Goal: Use online tool/utility: Utilize a website feature to perform a specific function

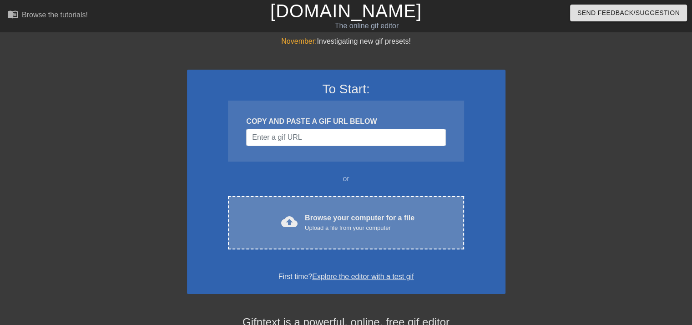
click at [325, 221] on div "Browse your computer for a file Upload a file from your computer" at bounding box center [360, 222] width 110 height 20
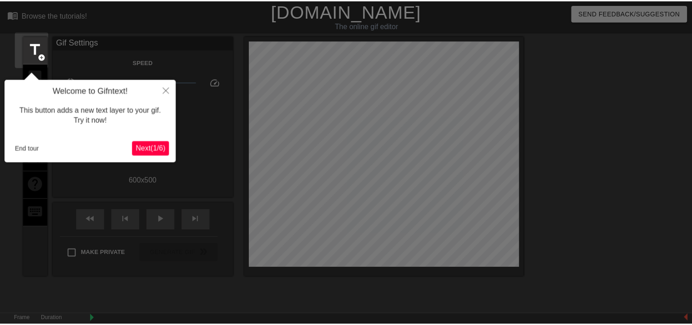
scroll to position [22, 0]
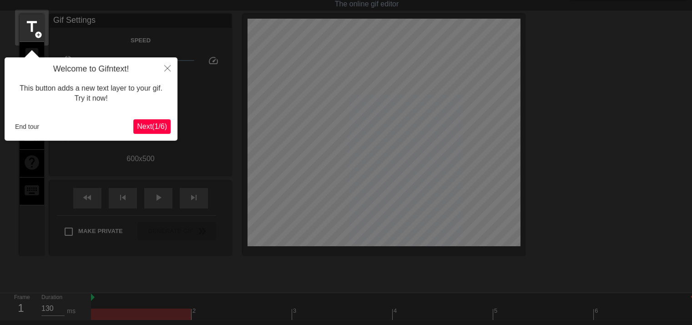
click at [147, 123] on span "Next ( 1 / 6 )" at bounding box center [152, 126] width 30 height 8
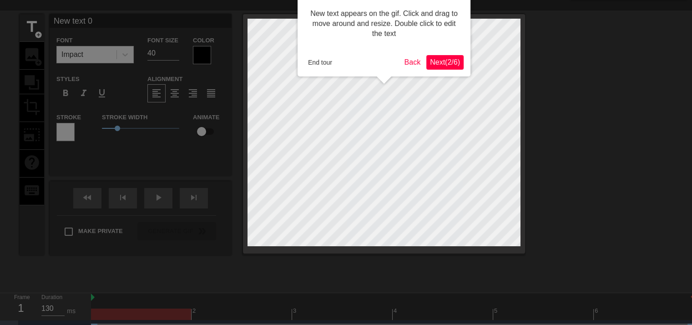
scroll to position [0, 0]
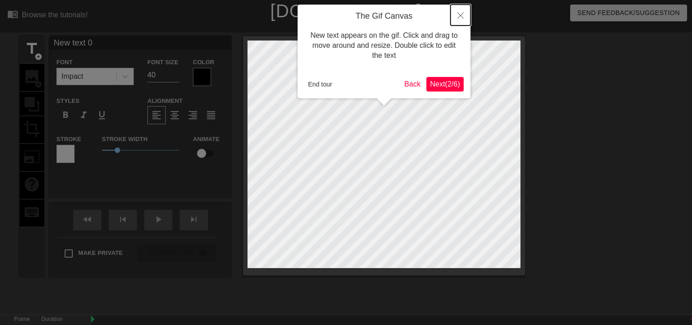
click at [459, 16] on icon "Close" at bounding box center [460, 15] width 6 height 6
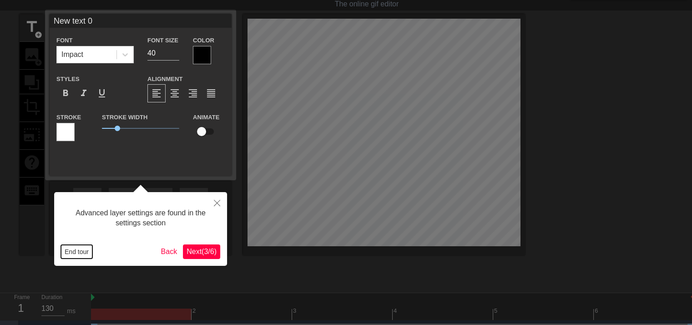
click at [73, 253] on button "End tour" at bounding box center [76, 252] width 31 height 14
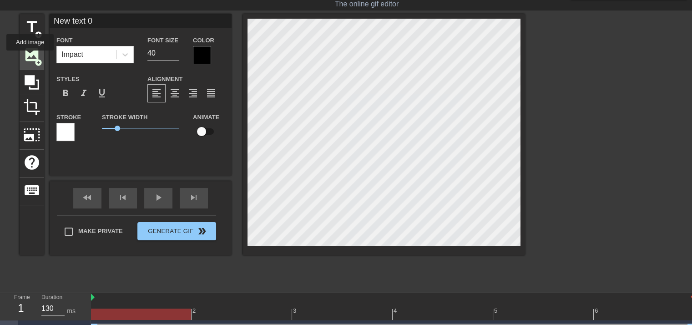
click at [30, 57] on span "image" at bounding box center [31, 54] width 17 height 17
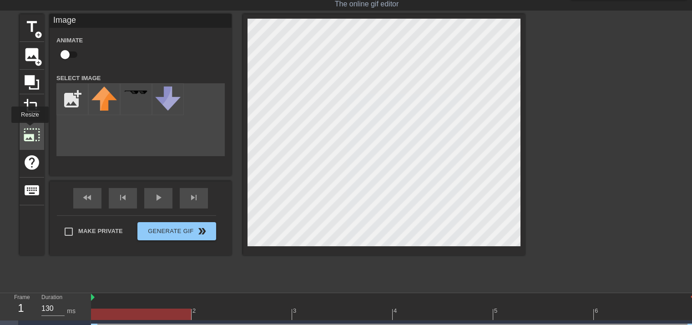
click at [29, 129] on span "photo_size_select_large" at bounding box center [31, 134] width 17 height 17
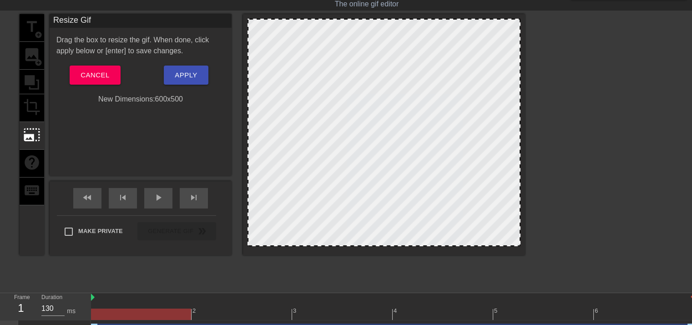
drag, startPoint x: 269, startPoint y: 110, endPoint x: 254, endPoint y: 111, distance: 15.0
click at [255, 111] on div at bounding box center [384, 132] width 273 height 227
drag, startPoint x: 291, startPoint y: 87, endPoint x: 279, endPoint y: 106, distance: 22.9
click at [279, 106] on div at bounding box center [384, 132] width 273 height 227
click at [323, 39] on div at bounding box center [384, 132] width 273 height 227
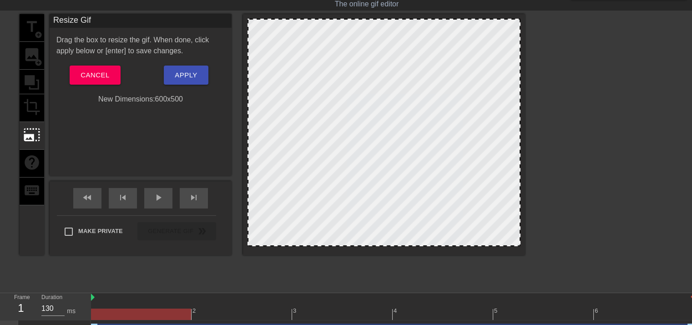
drag, startPoint x: 249, startPoint y: 18, endPoint x: 260, endPoint y: 29, distance: 15.1
click at [260, 29] on div at bounding box center [384, 132] width 273 height 227
click at [382, 130] on div at bounding box center [384, 132] width 273 height 227
click at [23, 97] on div "title add_circle image add_circle crop photo_size_select_large help keyboard" at bounding box center [32, 134] width 25 height 241
click at [82, 76] on span "Cancel" at bounding box center [95, 75] width 29 height 12
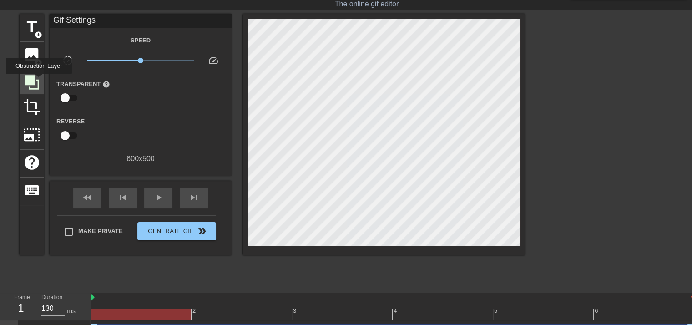
click at [39, 81] on icon at bounding box center [32, 82] width 15 height 15
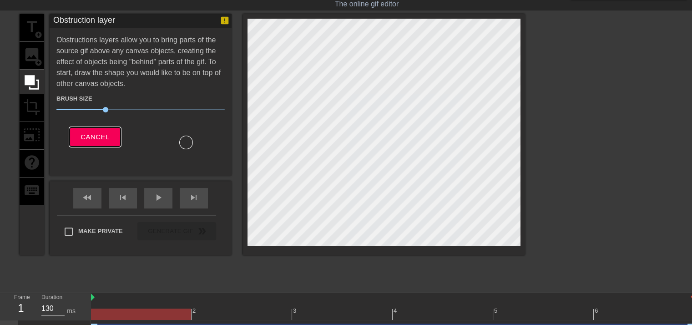
click at [96, 139] on span "Cancel" at bounding box center [95, 137] width 29 height 12
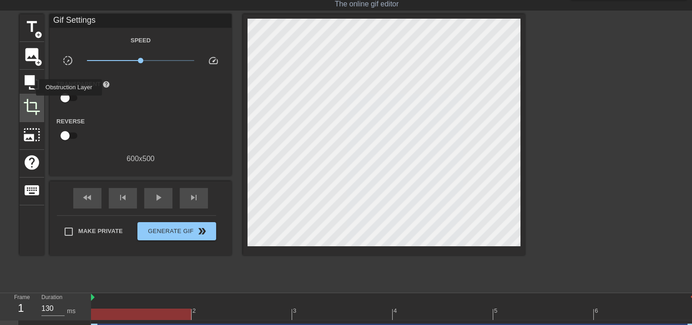
click at [42, 108] on div "crop" at bounding box center [32, 108] width 25 height 28
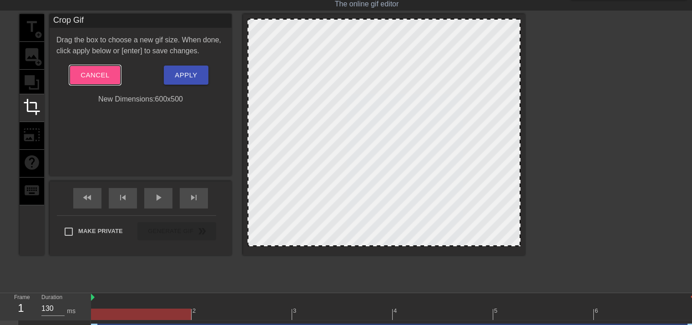
click at [73, 69] on button "Cancel" at bounding box center [95, 75] width 51 height 19
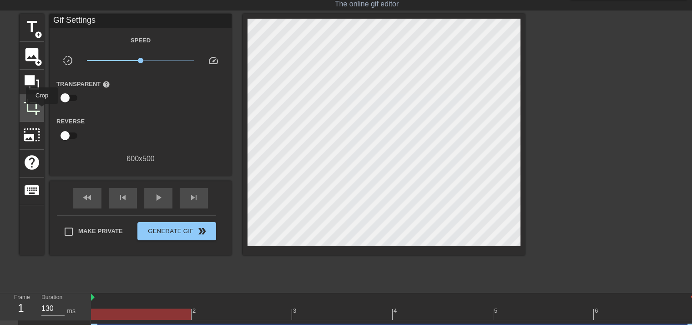
click at [42, 110] on div "crop" at bounding box center [32, 108] width 25 height 28
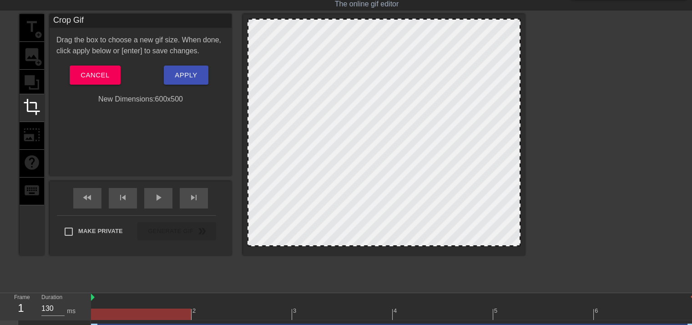
drag, startPoint x: 260, startPoint y: 42, endPoint x: 269, endPoint y: 53, distance: 13.9
click at [269, 53] on div at bounding box center [384, 132] width 273 height 227
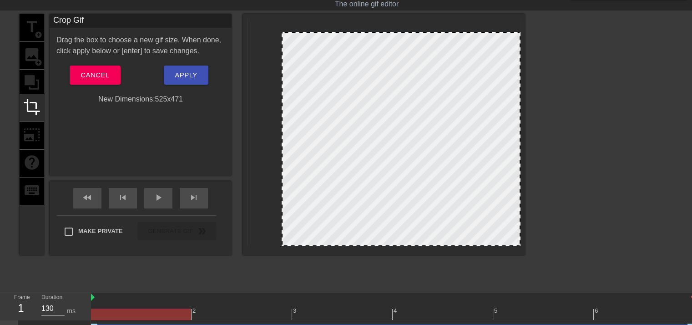
drag, startPoint x: 248, startPoint y: 19, endPoint x: 283, endPoint y: 30, distance: 37.4
click at [283, 30] on div at bounding box center [282, 32] width 9 height 9
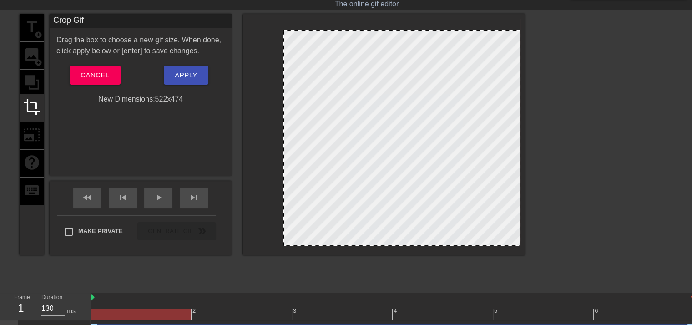
click at [288, 51] on div at bounding box center [402, 138] width 238 height 216
click at [182, 68] on button "Apply" at bounding box center [186, 75] width 44 height 19
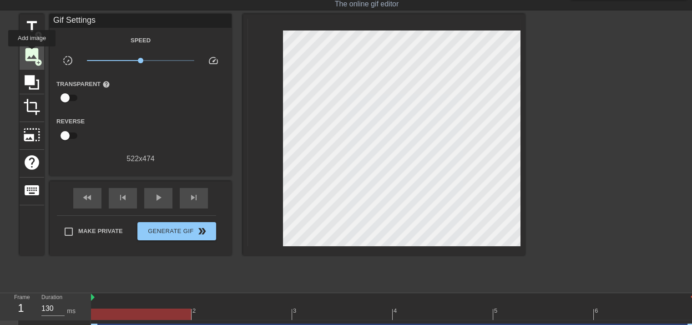
click at [32, 52] on span "image" at bounding box center [31, 54] width 17 height 17
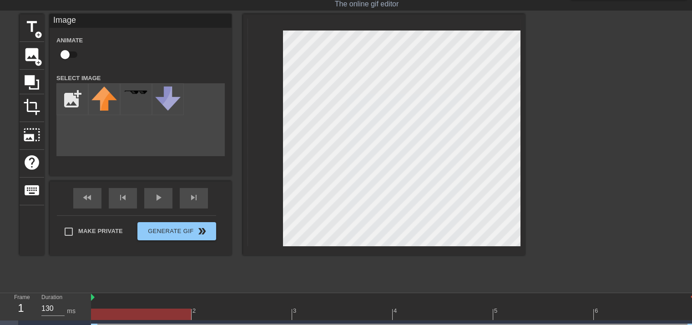
drag, startPoint x: 68, startPoint y: 101, endPoint x: 169, endPoint y: 147, distance: 111.3
click at [164, 161] on div "Image Animate Select Image add_photo_alternate" at bounding box center [141, 95] width 182 height 162
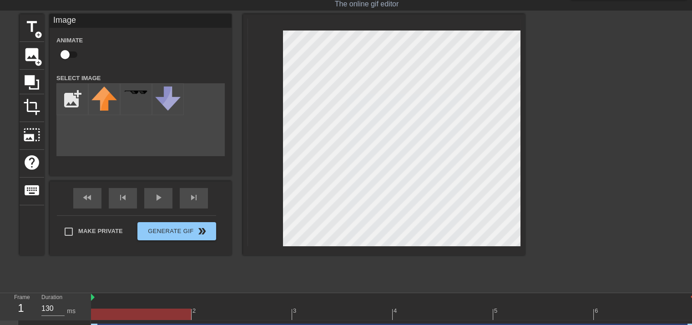
click at [602, 252] on div "title add_circle image add_circle crop photo_size_select_large help keyboard Im…" at bounding box center [346, 150] width 692 height 273
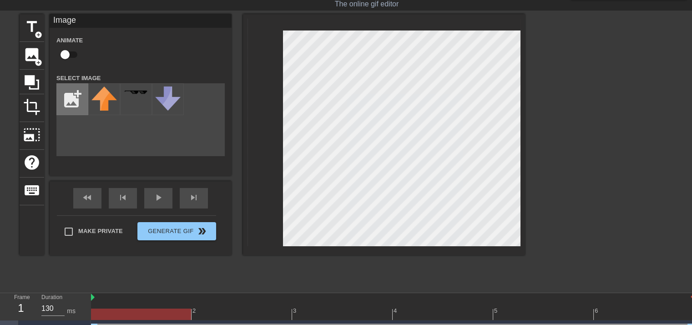
drag, startPoint x: 88, startPoint y: 104, endPoint x: 82, endPoint y: 104, distance: 5.9
click at [82, 104] on div "add_photo_alternate" at bounding box center [140, 119] width 168 height 73
click at [82, 104] on input "file" at bounding box center [72, 99] width 31 height 31
click at [73, 102] on input "file" at bounding box center [72, 99] width 31 height 31
type input "C:\fakepath\4a4452fef6b506e03b8e1b7613ea46a4.jpeg"
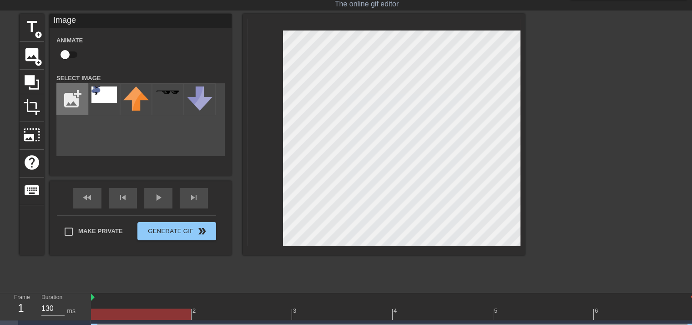
click at [74, 91] on input "file" at bounding box center [72, 99] width 31 height 31
click at [67, 104] on input "file" at bounding box center [72, 99] width 31 height 31
type input "C:\fakepath\4a4452fef6b506e03b8e1b7613ea46a4-removebg-preview.png"
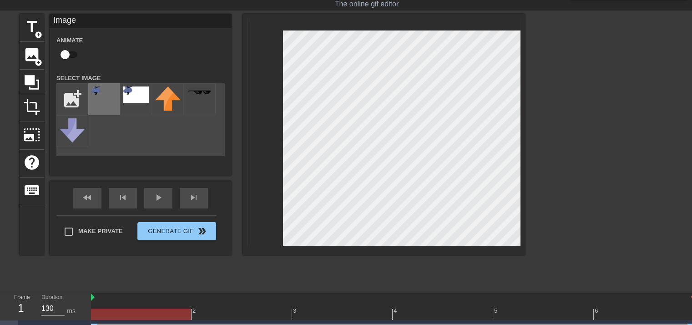
click at [97, 111] on div at bounding box center [104, 99] width 32 height 32
click at [692, 324] on html "menu_book Browse the tutorials! [DOMAIN_NAME] The online gif editor Send Feedba…" at bounding box center [346, 180] width 692 height 404
click at [122, 130] on div "add_photo_alternate" at bounding box center [140, 119] width 168 height 73
click at [76, 101] on input "file" at bounding box center [72, 99] width 31 height 31
type input "C:\fakepath\4a4452fef6b506e03b8e1b7613ea46a4-removebg-preview (1).png"
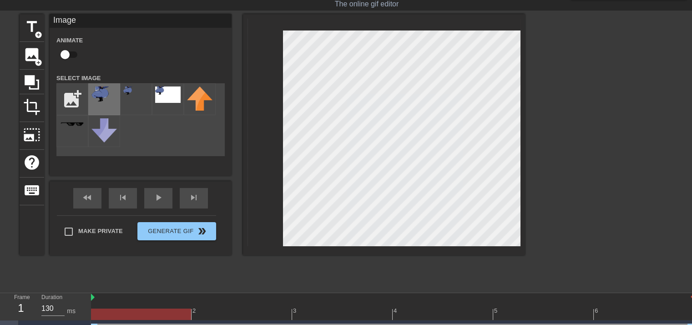
click at [101, 101] on img at bounding box center [103, 94] width 25 height 16
click at [131, 101] on img at bounding box center [135, 94] width 25 height 16
click at [141, 103] on div at bounding box center [136, 99] width 32 height 32
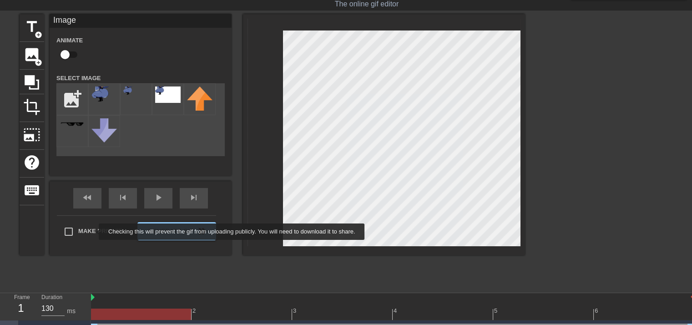
click at [91, 233] on span "Make Private" at bounding box center [100, 231] width 45 height 9
click at [78, 233] on input "Make Private" at bounding box center [68, 231] width 19 height 19
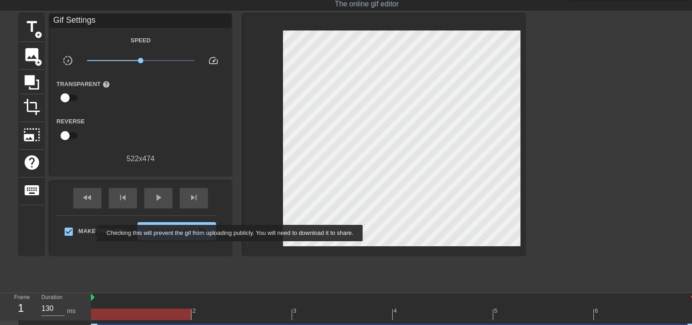
click at [91, 233] on span "Make Private" at bounding box center [100, 231] width 45 height 9
click at [78, 233] on input "Make Private" at bounding box center [68, 231] width 19 height 19
checkbox input "false"
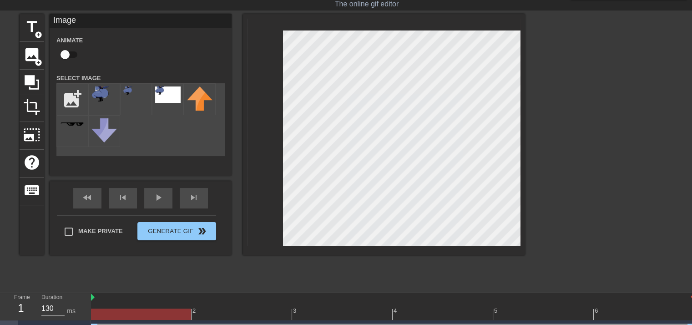
click at [632, 214] on div "title add_circle image add_circle crop photo_size_select_large help keyboard Im…" at bounding box center [346, 150] width 692 height 273
click at [95, 97] on img at bounding box center [103, 94] width 25 height 16
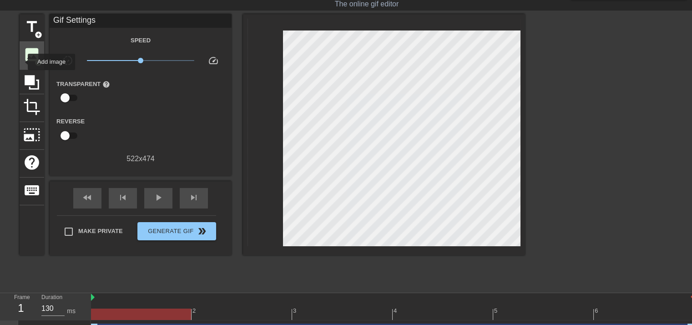
click at [22, 62] on div "image add_circle" at bounding box center [32, 56] width 25 height 28
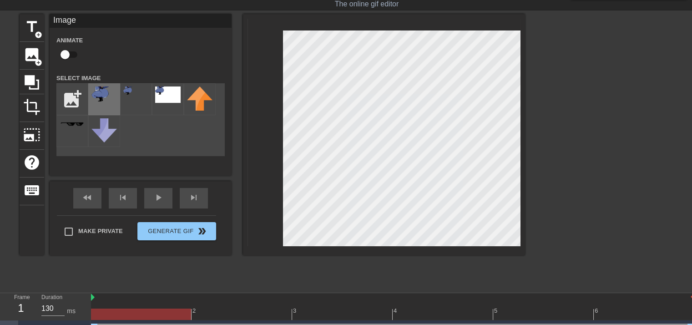
click at [104, 101] on img at bounding box center [103, 94] width 25 height 16
click at [542, 241] on div "title add_circle image add_circle crop photo_size_select_large help keyboard Im…" at bounding box center [346, 150] width 692 height 273
click at [104, 48] on div "Animate" at bounding box center [141, 49] width 182 height 29
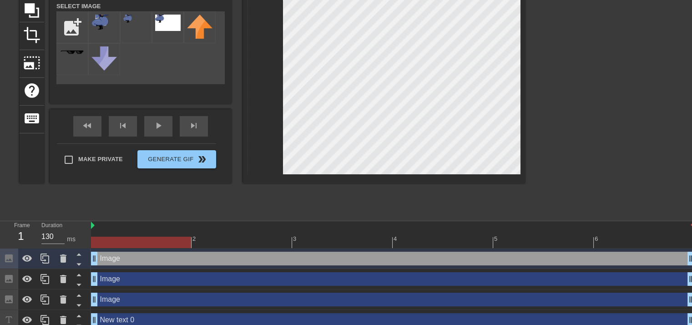
scroll to position [101, 0]
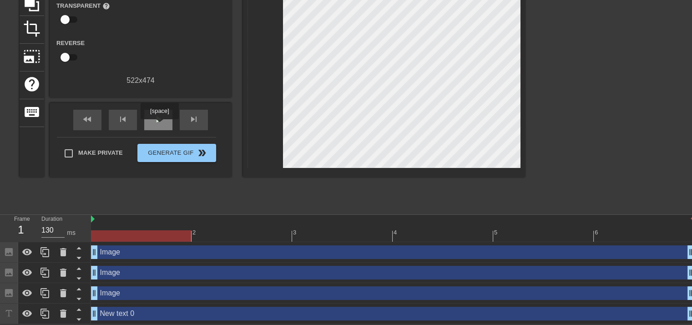
click at [159, 126] on div "play_arrow" at bounding box center [158, 120] width 28 height 20
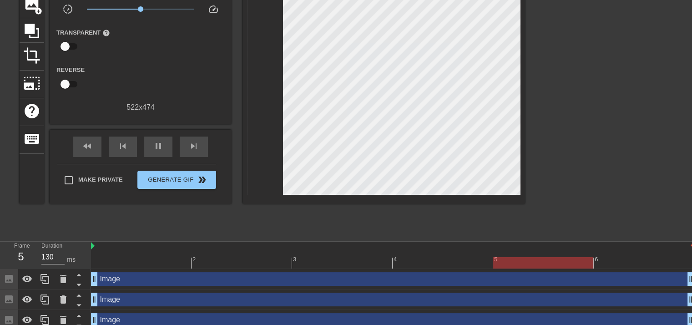
scroll to position [10, 0]
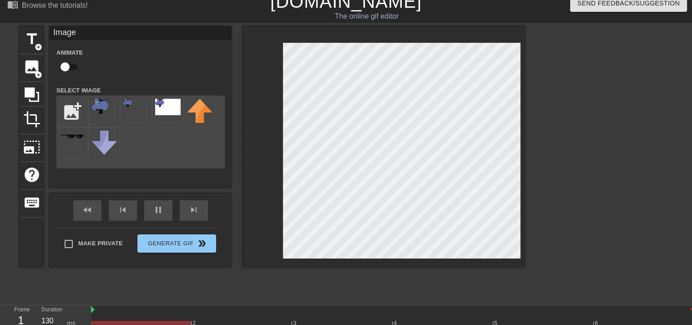
click at [610, 219] on div "title add_circle image add_circle crop photo_size_select_large help keyboard Im…" at bounding box center [346, 162] width 692 height 273
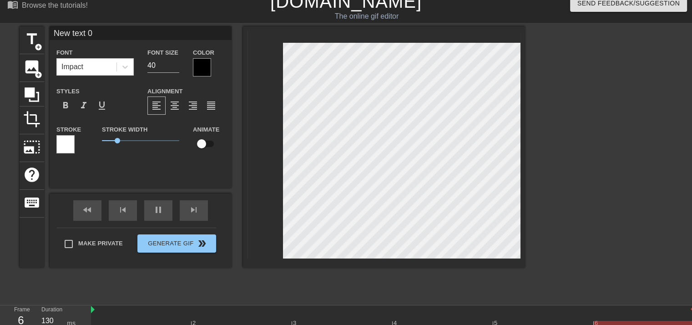
click at [278, 324] on html "menu_book Browse the tutorials! [DOMAIN_NAME] The online gif editor Send Feedba…" at bounding box center [346, 202] width 692 height 424
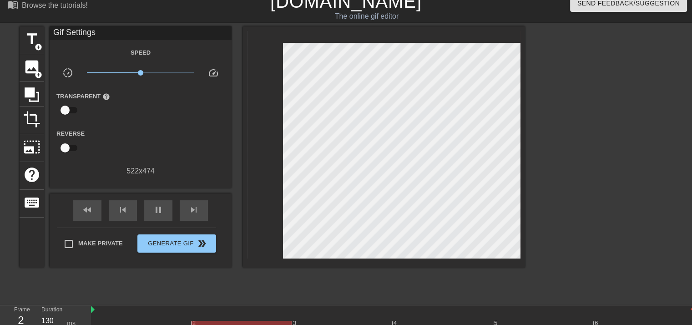
click at [522, 170] on div at bounding box center [384, 146] width 282 height 241
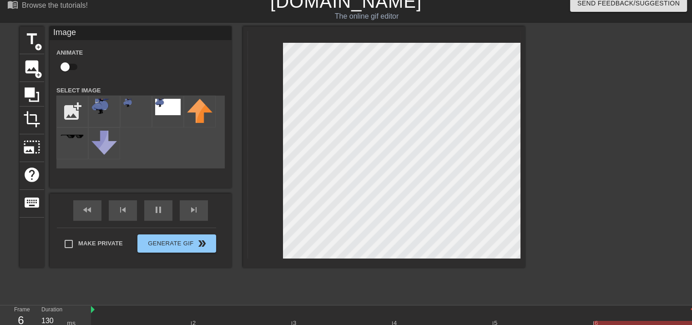
click at [537, 146] on div at bounding box center [604, 162] width 136 height 273
click at [211, 173] on div "title add_circle image add_circle crop photo_size_select_large help keyboard Im…" at bounding box center [272, 146] width 505 height 241
click at [555, 89] on div "title add_circle image add_circle crop photo_size_select_large help keyboard Im…" at bounding box center [346, 162] width 692 height 273
click at [7, 88] on div "title add_circle image add_circle crop photo_size_select_large help keyboard Im…" at bounding box center [346, 162] width 692 height 273
click at [550, 148] on div at bounding box center [604, 162] width 136 height 273
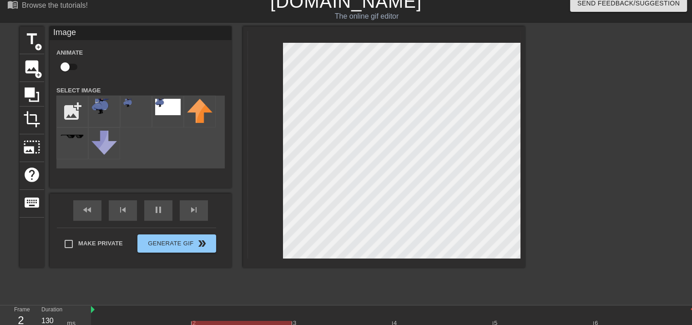
click at [582, 135] on div at bounding box center [604, 162] width 136 height 273
click at [528, 200] on div "title add_circle image add_circle crop photo_size_select_large help keyboard Im…" at bounding box center [346, 162] width 692 height 273
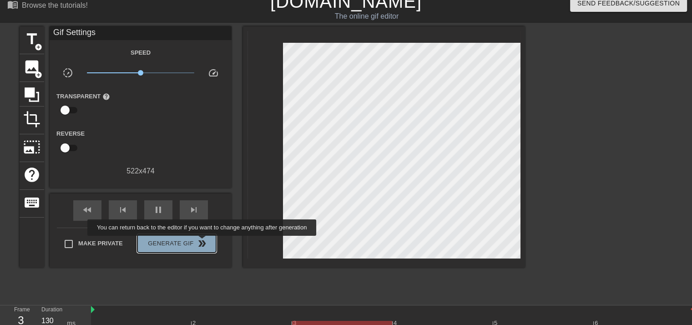
click at [203, 242] on span "double_arrow" at bounding box center [202, 243] width 11 height 11
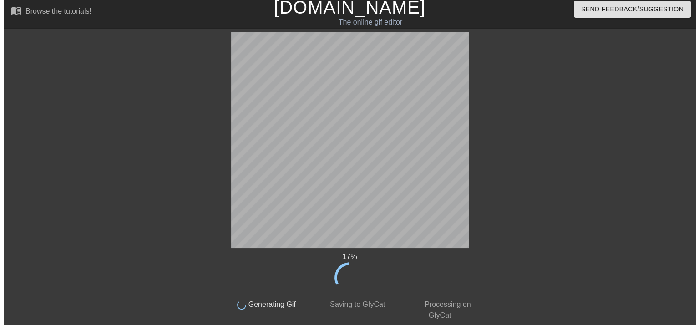
scroll to position [0, 0]
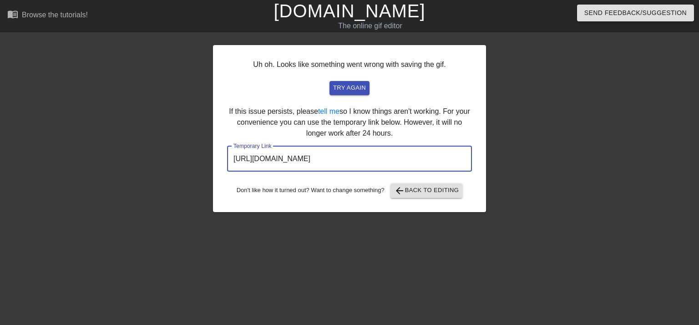
drag, startPoint x: 429, startPoint y: 159, endPoint x: 143, endPoint y: 152, distance: 285.8
click at [143, 152] on div "Uh oh. Looks like something went wrong with saving the gif. try again If this i…" at bounding box center [349, 172] width 699 height 273
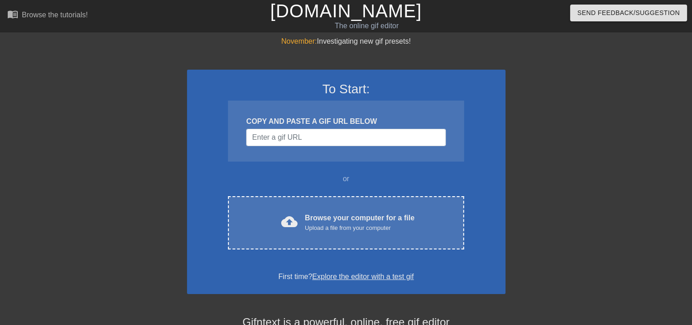
click at [300, 195] on div "To Start: COPY AND PASTE A GIF URL BELOW or cloud_upload Browse your computer f…" at bounding box center [346, 182] width 318 height 224
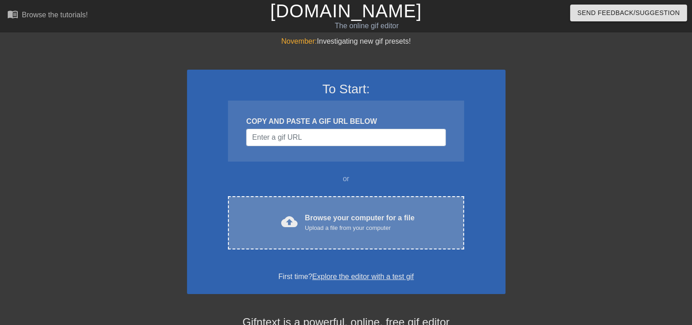
click at [303, 220] on div "cloud_upload Browse your computer for a file Upload a file from your computer" at bounding box center [345, 222] width 197 height 20
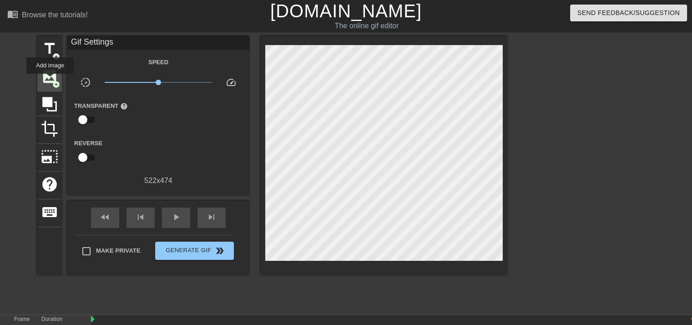
click at [50, 80] on span "image" at bounding box center [49, 76] width 17 height 17
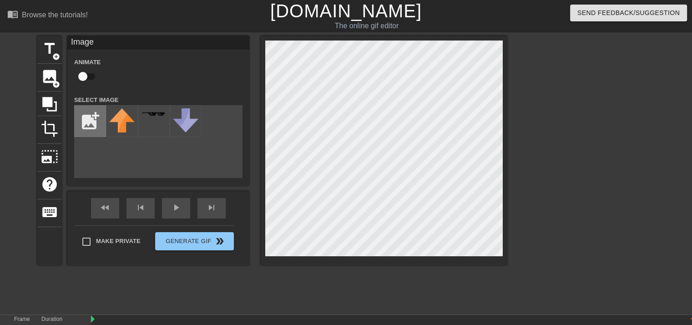
click at [93, 116] on input "file" at bounding box center [90, 121] width 31 height 31
click at [94, 116] on input "file" at bounding box center [90, 121] width 31 height 31
click at [93, 128] on input "file" at bounding box center [90, 121] width 31 height 31
type input "C:\fakepath\Adobe Express - file (2).png"
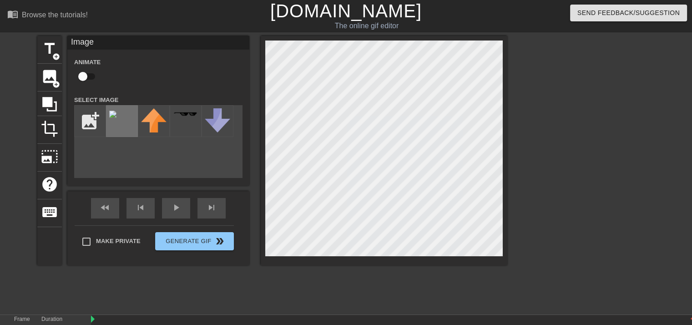
click at [116, 118] on img at bounding box center [112, 114] width 7 height 7
click at [54, 161] on span "photo_size_select_large" at bounding box center [49, 156] width 17 height 17
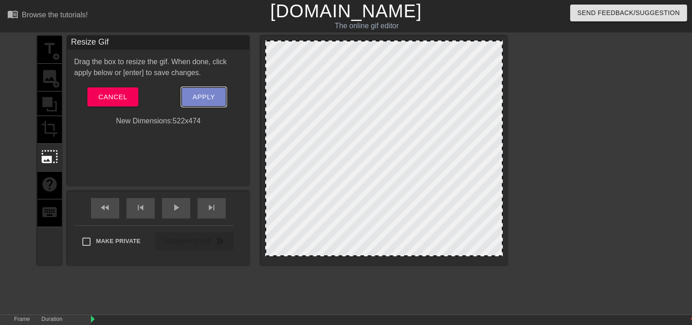
drag, startPoint x: 200, startPoint y: 100, endPoint x: 214, endPoint y: 195, distance: 96.5
click at [198, 182] on div "Resize Gif Drag the box to resize the gif. When done, click apply below or [ent…" at bounding box center [158, 111] width 182 height 150
click at [503, 254] on div at bounding box center [384, 150] width 247 height 229
click at [503, 255] on div at bounding box center [384, 150] width 247 height 229
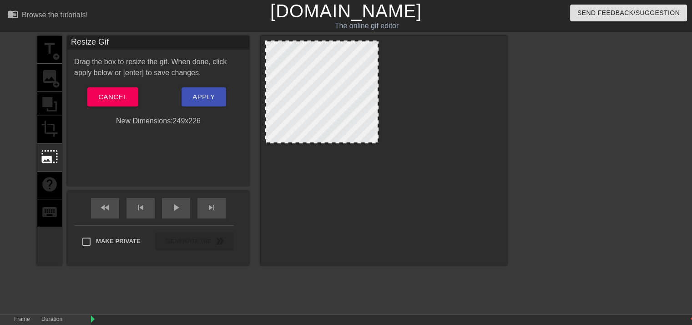
click at [364, 77] on div at bounding box center [384, 148] width 238 height 216
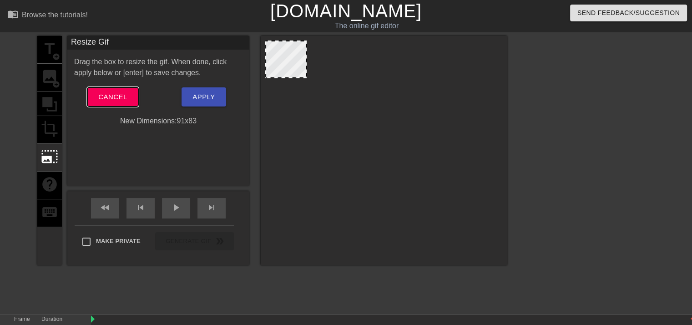
click at [105, 99] on span "Cancel" at bounding box center [112, 97] width 29 height 12
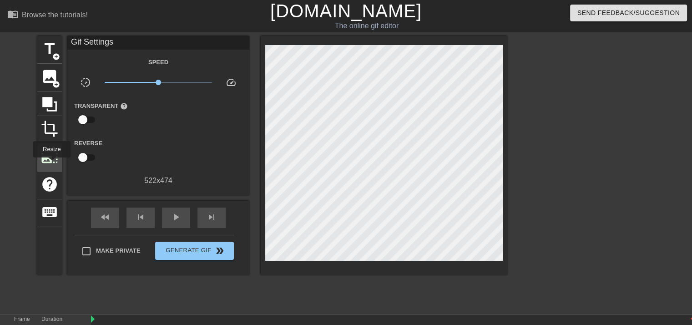
click at [51, 164] on div "photo_size_select_large" at bounding box center [49, 158] width 25 height 28
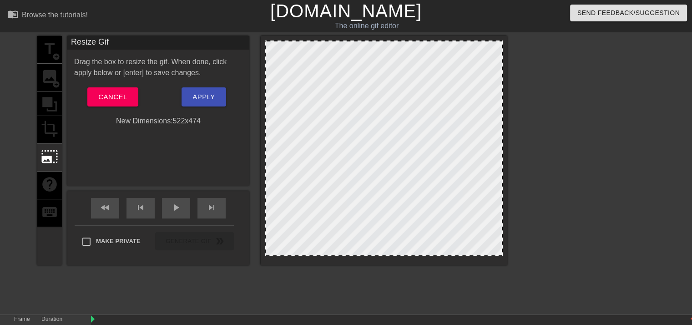
click at [161, 122] on div "New Dimensions: 522 x 474" at bounding box center [158, 121] width 182 height 11
click at [126, 94] on span "Cancel" at bounding box center [112, 97] width 29 height 12
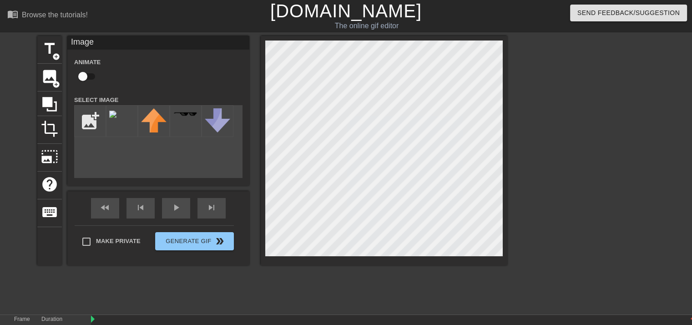
click at [429, 278] on div "title add_circle image add_circle crop photo_size_select_large help keyboard Im…" at bounding box center [272, 172] width 470 height 273
click at [424, 310] on div "menu_book Browse the tutorials! Gifntext.com The online gif editor Send Feedbac…" at bounding box center [346, 181] width 692 height 363
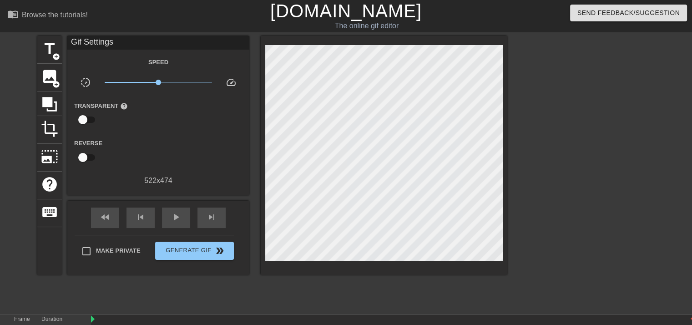
drag, startPoint x: 254, startPoint y: 133, endPoint x: 543, endPoint y: 139, distance: 289.0
click at [543, 139] on div at bounding box center [586, 172] width 136 height 273
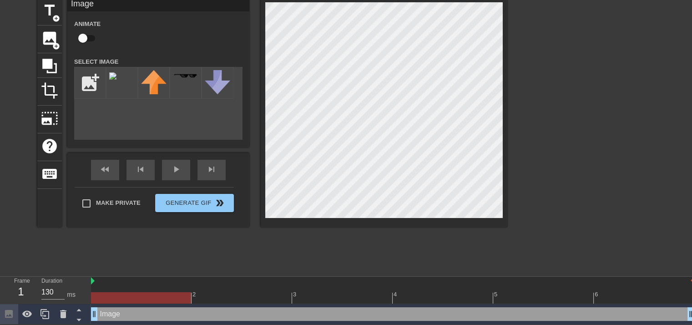
scroll to position [39, 0]
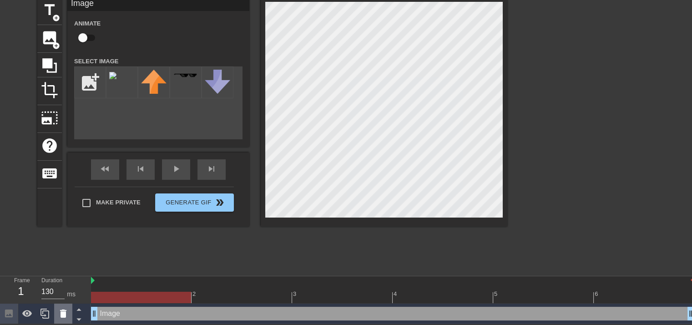
click at [60, 316] on icon at bounding box center [63, 313] width 11 height 11
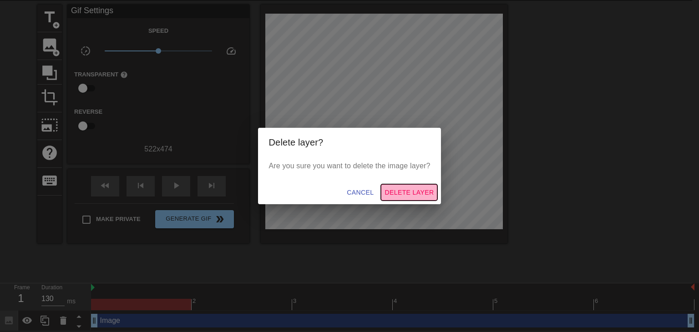
click at [384, 190] on span "Delete Layer" at bounding box center [408, 192] width 49 height 11
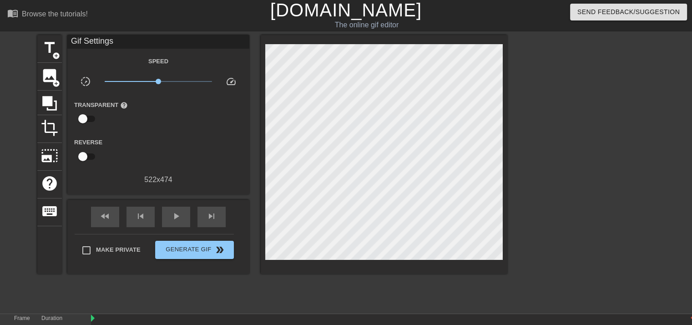
scroll to position [0, 0]
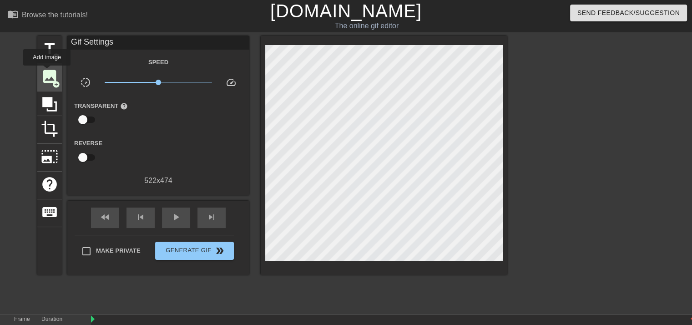
click at [47, 72] on span "image" at bounding box center [49, 76] width 17 height 17
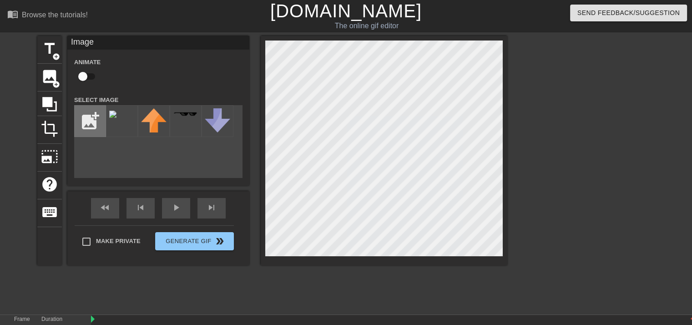
click at [83, 122] on input "file" at bounding box center [90, 121] width 31 height 31
type input "C:\fakepath\Adobe Express - file (3).png"
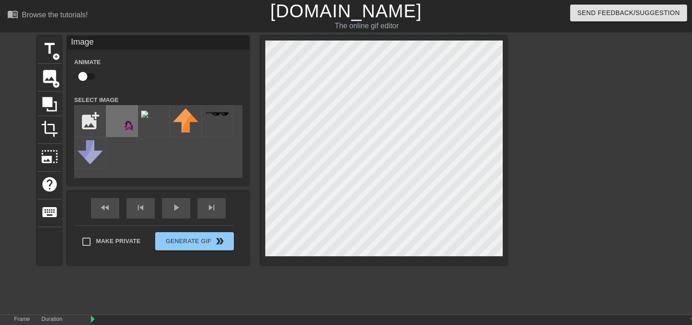
click at [120, 124] on img at bounding box center [121, 119] width 25 height 22
click at [121, 125] on img at bounding box center [121, 119] width 25 height 22
click at [237, 30] on div "menu_book Browse the tutorials! Gifntext.com The online gif editor Send Feedbac…" at bounding box center [346, 181] width 692 height 363
click at [195, 88] on div "title add_circle image add_circle crop photo_size_select_large help keyboard Im…" at bounding box center [272, 150] width 470 height 229
click at [268, 24] on div "menu_book Browse the tutorials! Gifntext.com The online gif editor Send Feedbac…" at bounding box center [346, 181] width 692 height 363
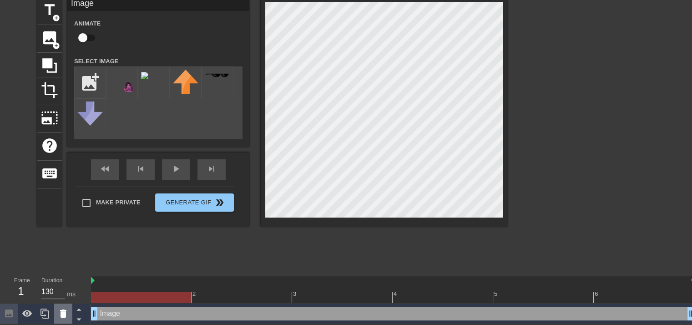
click at [56, 318] on div at bounding box center [63, 313] width 18 height 20
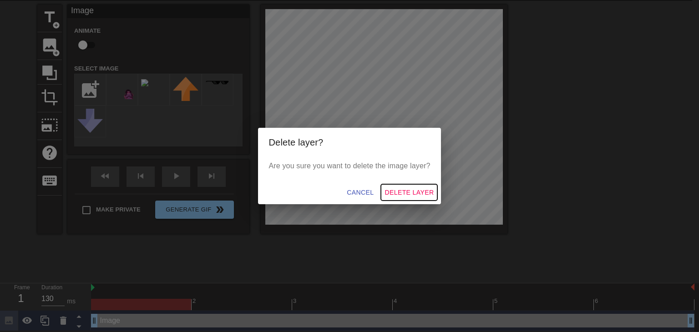
click at [416, 185] on button "Delete Layer" at bounding box center [409, 192] width 56 height 17
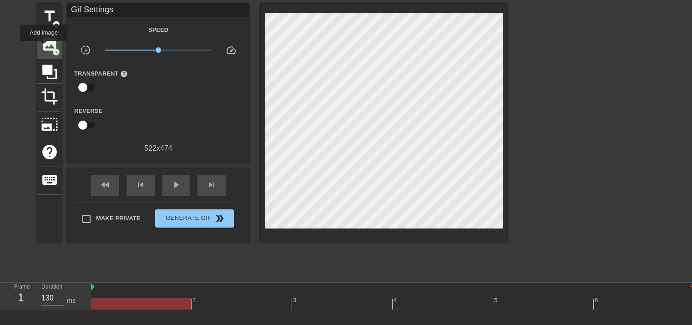
click at [44, 47] on span "image" at bounding box center [49, 43] width 17 height 17
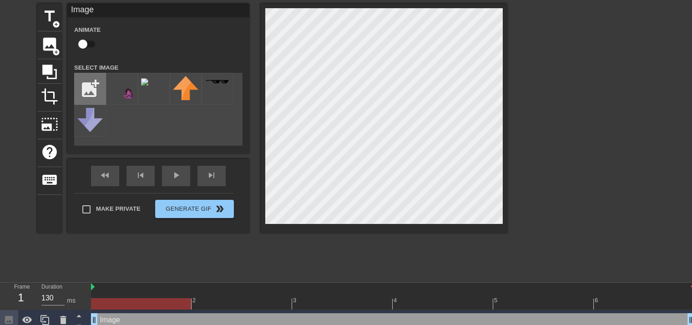
click at [89, 84] on input "file" at bounding box center [90, 88] width 31 height 31
type input "C:\fakepath\Adobe Express - file (5).png"
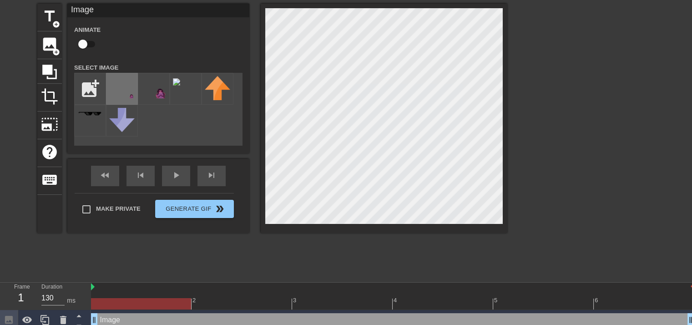
click at [130, 84] on img at bounding box center [121, 87] width 25 height 22
click at [211, 68] on div "title add_circle image add_circle crop photo_size_select_large help keyboard Im…" at bounding box center [272, 118] width 470 height 229
click at [434, 250] on div "title add_circle image add_circle crop photo_size_select_large help keyboard Im…" at bounding box center [272, 140] width 470 height 273
click at [268, 5] on div at bounding box center [384, 118] width 247 height 229
click at [276, 0] on html "menu_book Browse the tutorials! Gifntext.com The online gif editor Send Feedbac…" at bounding box center [346, 149] width 692 height 363
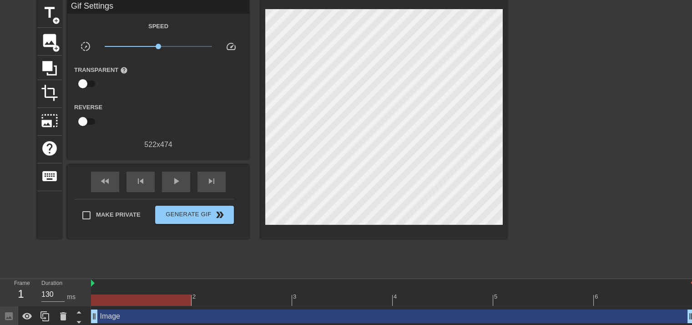
scroll to position [39, 0]
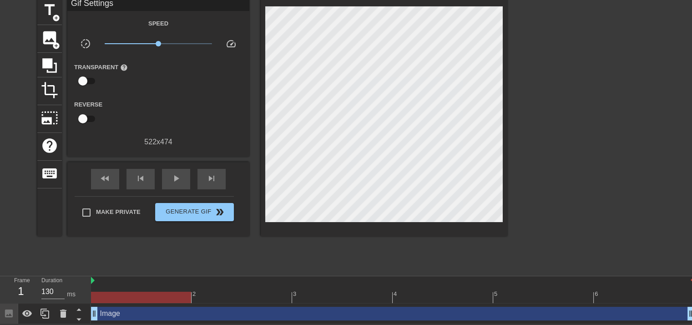
click at [115, 319] on div "Image drag_handle drag_handle" at bounding box center [392, 313] width 603 height 20
click at [102, 309] on div "Image drag_handle drag_handle" at bounding box center [392, 314] width 603 height 14
click at [262, 4] on div "title add_circle image add_circle crop photo_size_select_large help keyboard Gi…" at bounding box center [272, 116] width 470 height 239
click at [184, 0] on html "menu_book Browse the tutorials! Gifntext.com The online gif editor Send Feedbac…" at bounding box center [346, 142] width 692 height 363
click at [0, 0] on html "menu_book Browse the tutorials! Gifntext.com The online gif editor Send Feedbac…" at bounding box center [346, 142] width 692 height 363
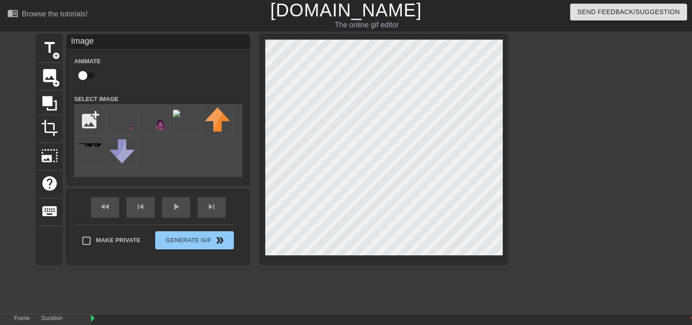
scroll to position [0, 0]
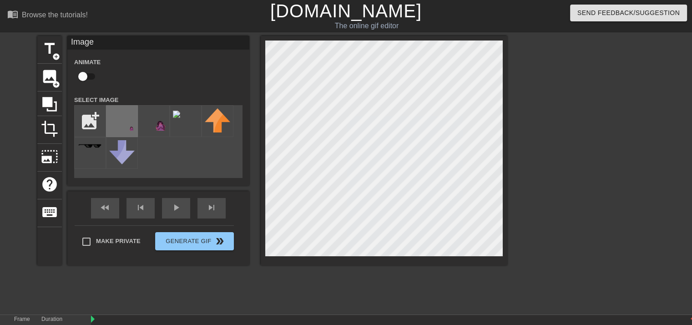
click at [136, 123] on div at bounding box center [122, 121] width 32 height 32
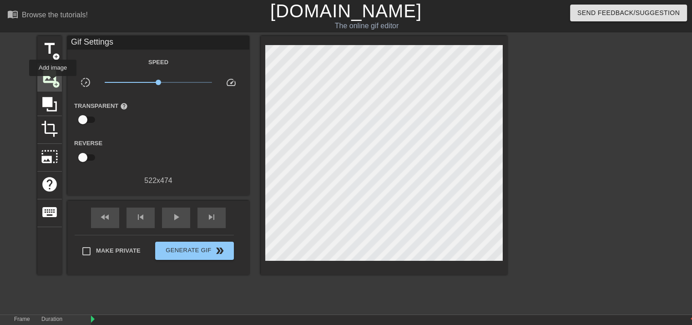
click at [53, 82] on span "add_circle" at bounding box center [56, 85] width 8 height 8
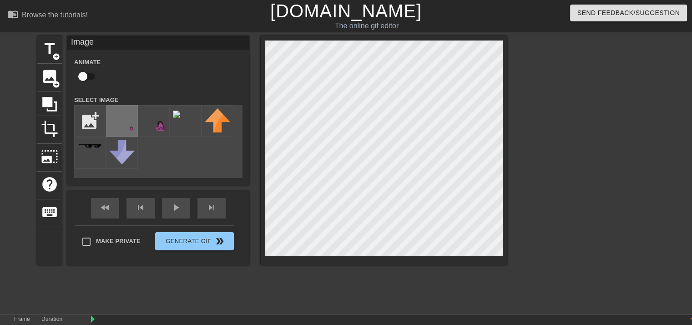
click at [119, 114] on img at bounding box center [121, 119] width 25 height 22
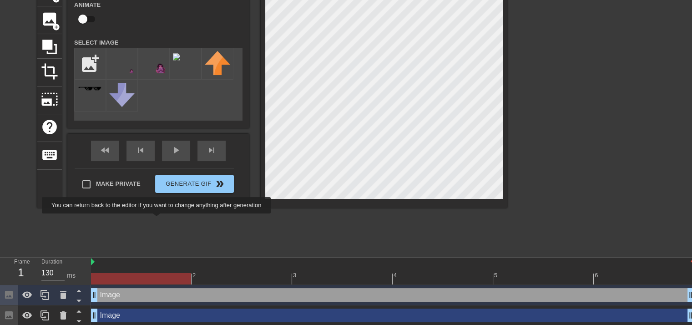
scroll to position [60, 0]
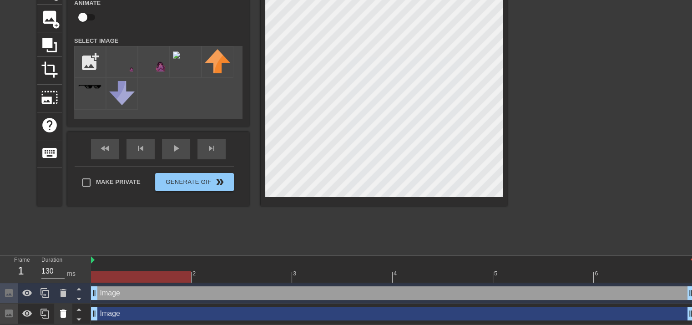
click at [66, 310] on icon at bounding box center [63, 313] width 6 height 8
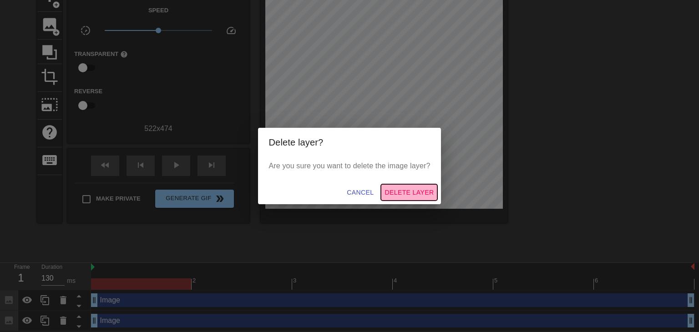
click at [401, 192] on span "Delete Layer" at bounding box center [408, 192] width 49 height 11
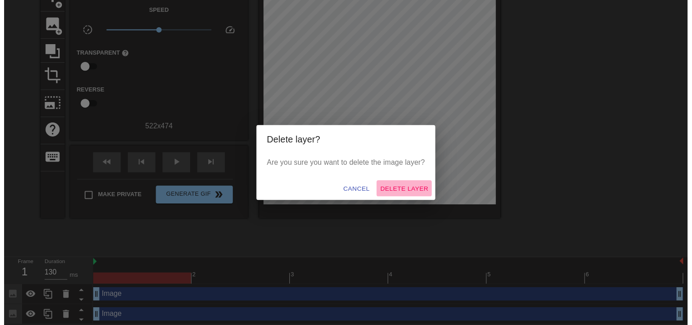
scroll to position [39, 0]
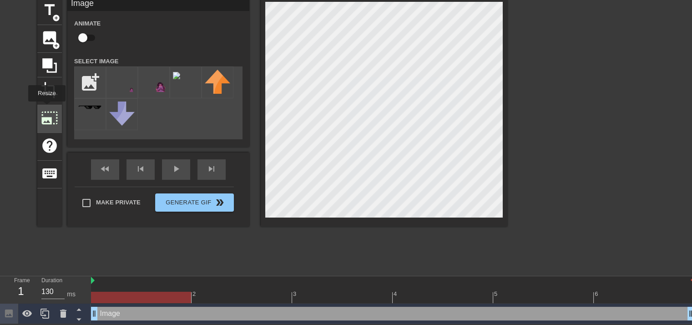
click at [45, 111] on span "photo_size_select_large" at bounding box center [49, 117] width 17 height 17
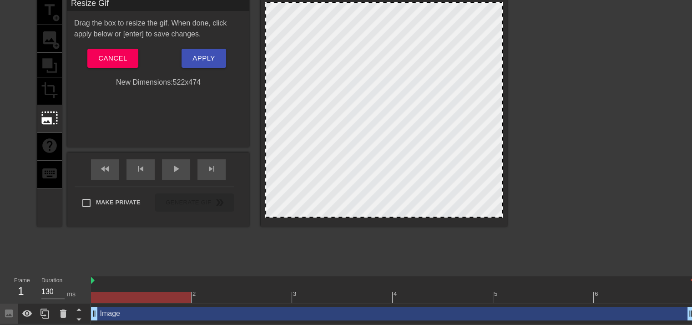
drag, startPoint x: 333, startPoint y: 135, endPoint x: 338, endPoint y: 153, distance: 18.8
click at [338, 153] on div at bounding box center [384, 110] width 238 height 216
drag, startPoint x: 268, startPoint y: 2, endPoint x: 297, endPoint y: 40, distance: 48.0
click at [297, 40] on div at bounding box center [384, 110] width 238 height 216
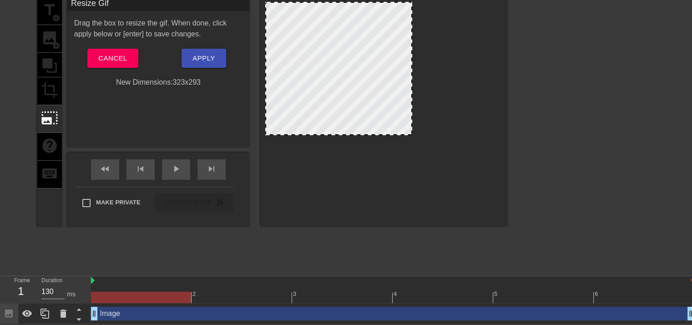
drag, startPoint x: 500, startPoint y: 217, endPoint x: 373, endPoint y: 115, distance: 162.5
click at [339, 3] on span at bounding box center [339, 3] width 0 height 0
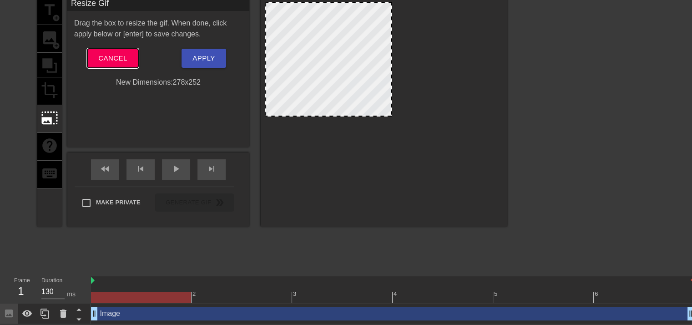
click at [126, 59] on span "Cancel" at bounding box center [112, 58] width 29 height 12
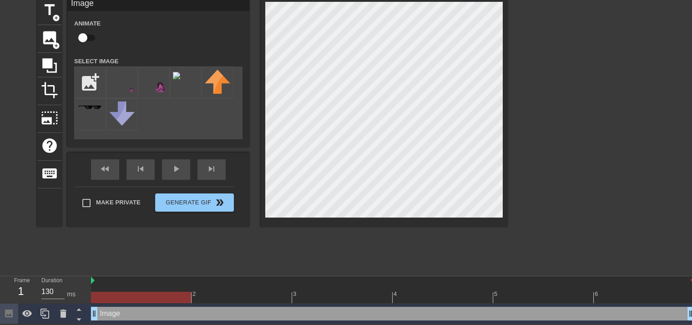
click at [595, 146] on div "title add_circle image add_circle crop photo_size_select_large help keyboard Im…" at bounding box center [346, 133] width 692 height 273
click at [542, 122] on div "title add_circle image add_circle crop photo_size_select_large help keyboard Im…" at bounding box center [346, 133] width 692 height 273
click at [305, 235] on div "title add_circle image add_circle crop photo_size_select_large help keyboard Im…" at bounding box center [272, 133] width 470 height 273
click at [330, 243] on div "title add_circle image add_circle crop photo_size_select_large help keyboard Im…" at bounding box center [272, 133] width 470 height 273
click at [432, 223] on div at bounding box center [384, 111] width 247 height 229
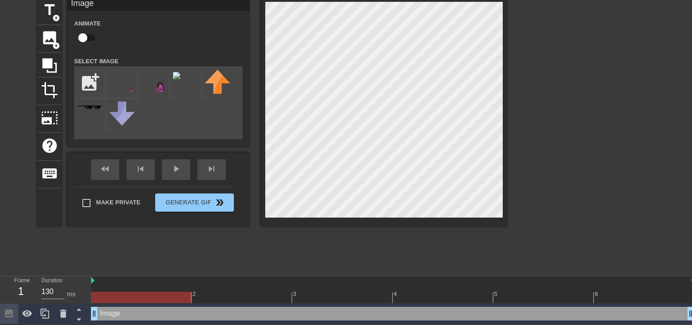
click at [206, 0] on html "menu_book Browse the tutorials! Gifntext.com The online gif editor Send Feedbac…" at bounding box center [346, 142] width 692 height 363
click at [162, 0] on html "menu_book Browse the tutorials! Gifntext.com The online gif editor Send Feedbac…" at bounding box center [346, 142] width 692 height 363
click at [218, 15] on div "title add_circle image add_circle crop photo_size_select_large help keyboard Im…" at bounding box center [272, 111] width 470 height 229
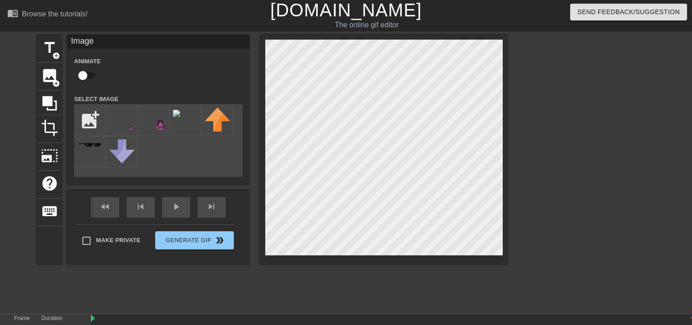
scroll to position [0, 0]
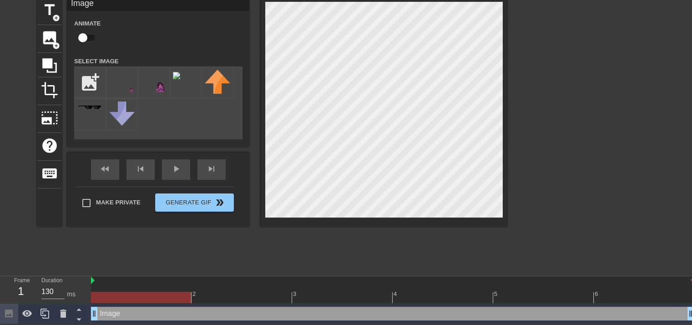
click at [65, 322] on div at bounding box center [63, 313] width 18 height 20
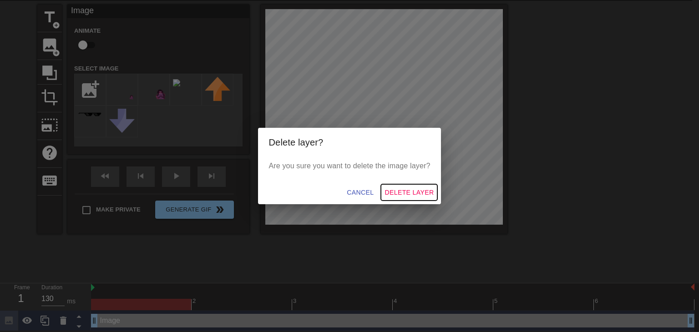
click at [409, 190] on span "Delete Layer" at bounding box center [408, 192] width 49 height 11
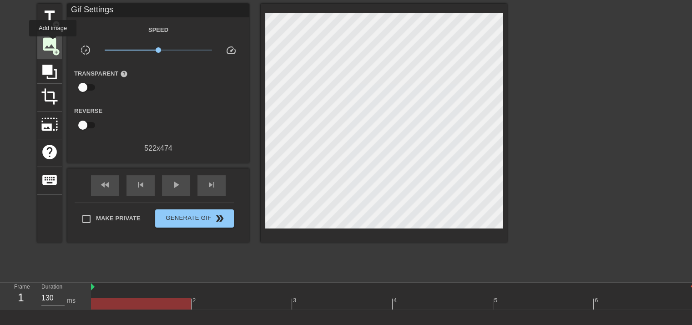
click at [53, 43] on span "image" at bounding box center [49, 43] width 17 height 17
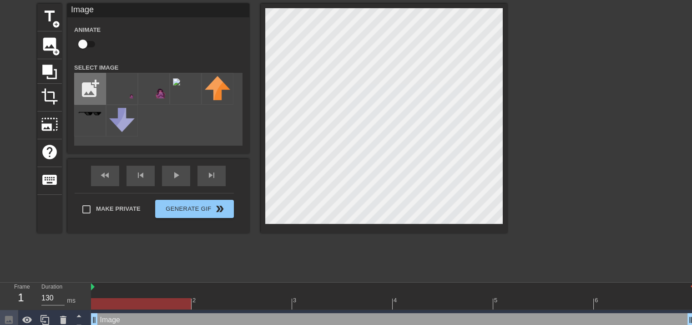
click at [97, 89] on input "file" at bounding box center [90, 88] width 31 height 31
type input "C:\fakepath\Adobe Express - file (6).png"
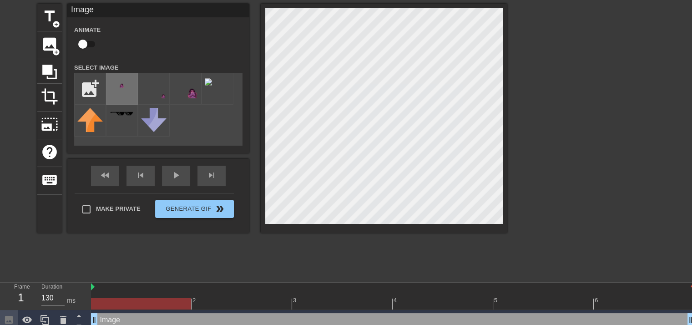
click at [119, 89] on img at bounding box center [121, 87] width 25 height 22
click at [543, 294] on div "menu_book Browse the tutorials! Gifntext.com The online gif editor Send Feedbac…" at bounding box center [346, 149] width 692 height 363
click at [429, 242] on div "title add_circle image add_circle crop photo_size_select_large help keyboard Im…" at bounding box center [272, 140] width 470 height 273
click at [620, 103] on div "title add_circle image add_circle crop photo_size_select_large help keyboard Im…" at bounding box center [346, 140] width 692 height 273
click at [237, 28] on div "title add_circle image add_circle crop photo_size_select_large help keyboard Im…" at bounding box center [272, 118] width 470 height 229
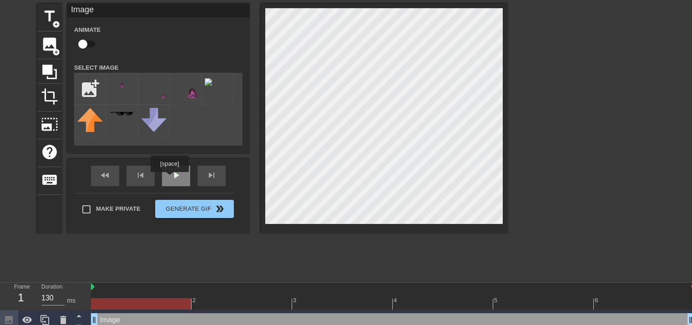
click at [171, 177] on div "play_arrow" at bounding box center [176, 176] width 28 height 20
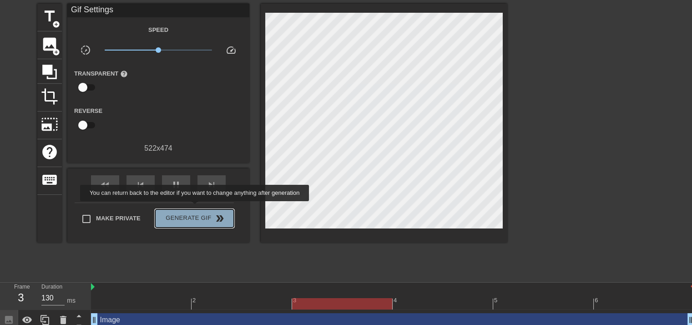
click at [196, 209] on button "Generate Gif double_arrow" at bounding box center [194, 218] width 79 height 18
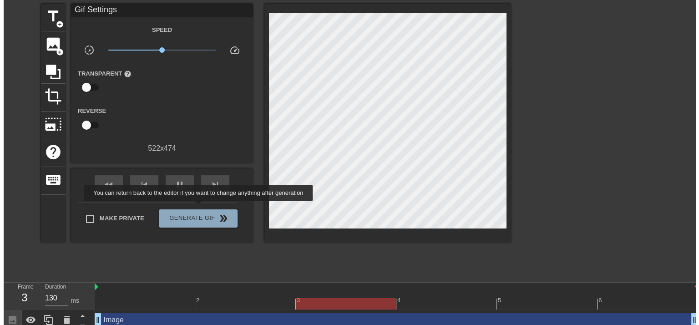
scroll to position [0, 0]
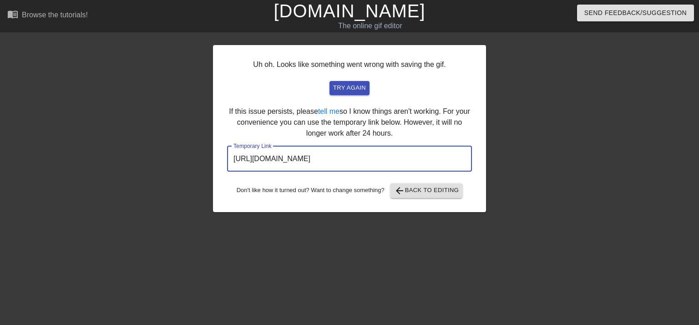
drag, startPoint x: 426, startPoint y: 160, endPoint x: 174, endPoint y: 162, distance: 252.1
click at [174, 162] on div "Uh oh. Looks like something went wrong with saving the gif. try again If this i…" at bounding box center [349, 172] width 699 height 273
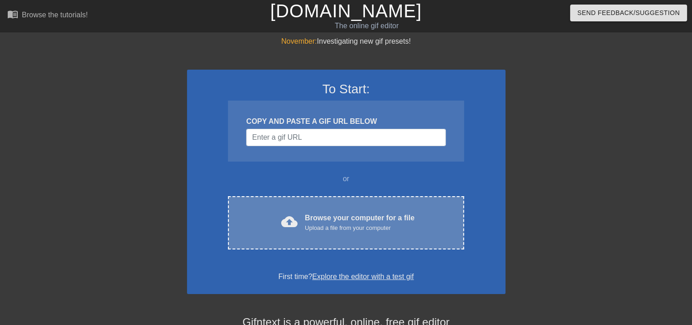
click at [389, 239] on div "cloud_upload Browse your computer for a file Upload a file from your computer C…" at bounding box center [346, 222] width 236 height 53
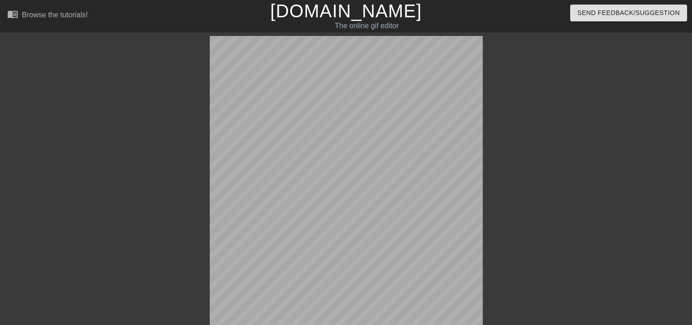
scroll to position [22, 0]
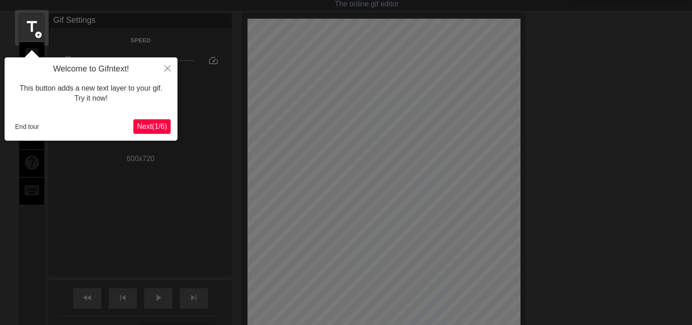
click at [9, 126] on div "Welcome to Gifntext! This button adds a new text layer to your gif. Try it now!…" at bounding box center [91, 98] width 173 height 83
click at [17, 126] on button "End tour" at bounding box center [26, 127] width 31 height 14
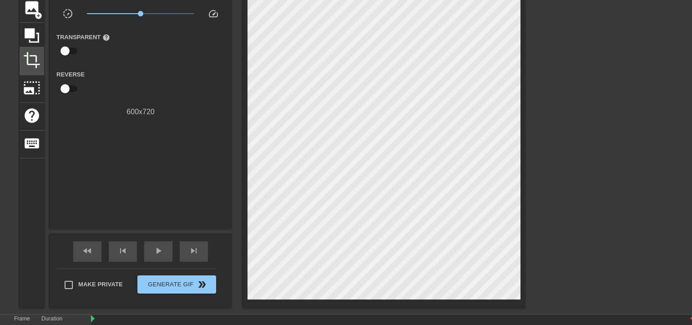
scroll to position [0, 0]
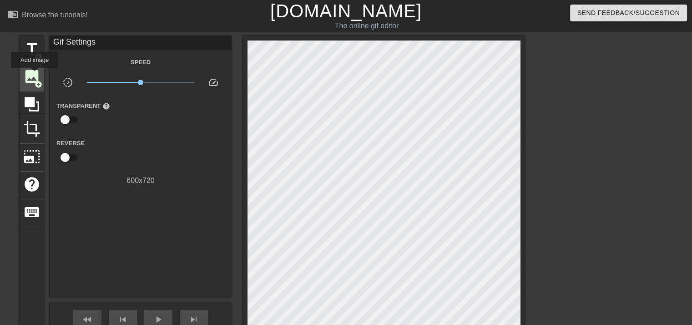
click at [35, 75] on span "image" at bounding box center [31, 76] width 17 height 17
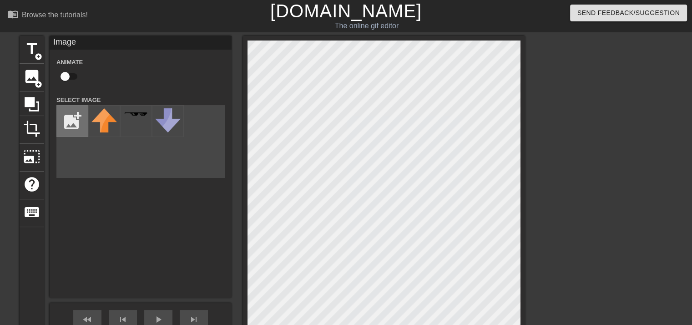
click at [68, 125] on input "file" at bounding box center [72, 121] width 31 height 31
type input "C:\fakepath\Adobe Express - file (6).png"
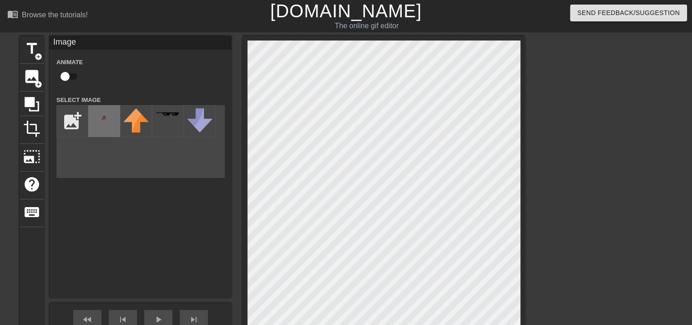
click at [109, 122] on img at bounding box center [103, 119] width 25 height 22
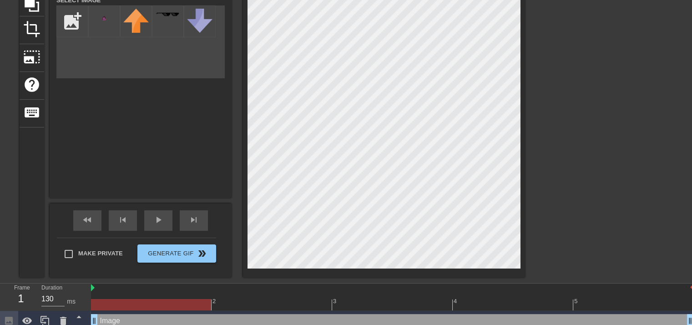
scroll to position [107, 0]
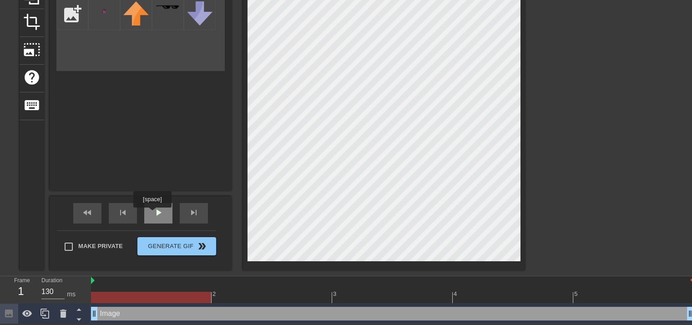
click at [153, 212] on span "play_arrow" at bounding box center [158, 212] width 11 height 11
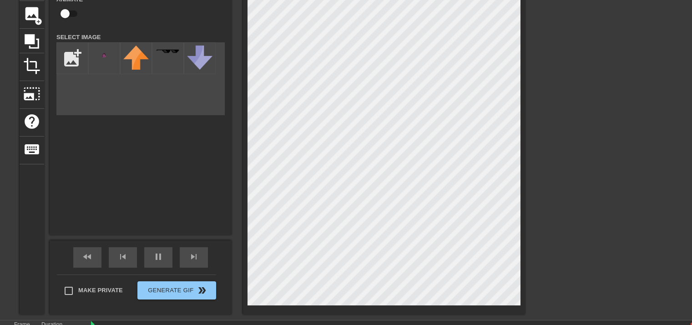
scroll to position [62, 0]
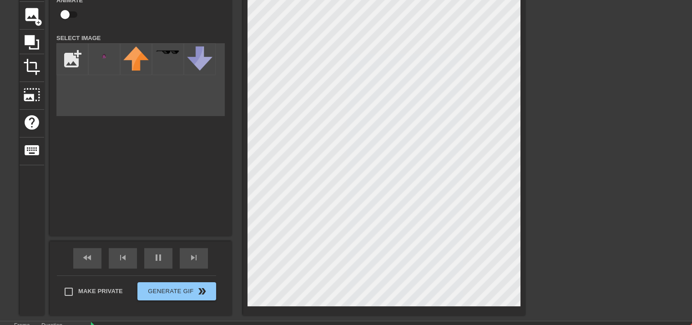
click at [571, 324] on html "menu_book Browse the tutorials! Gifntext.com The online gif editor Send Feedbac…" at bounding box center [346, 153] width 692 height 431
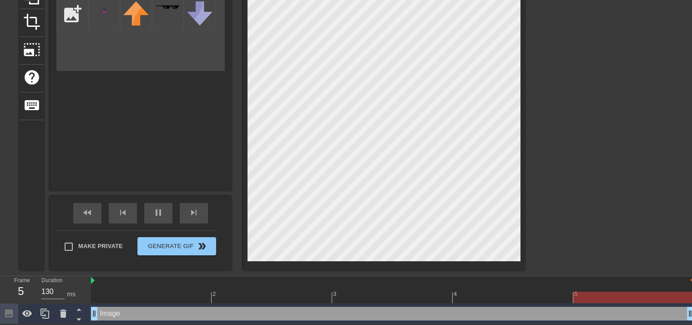
scroll to position [107, 0]
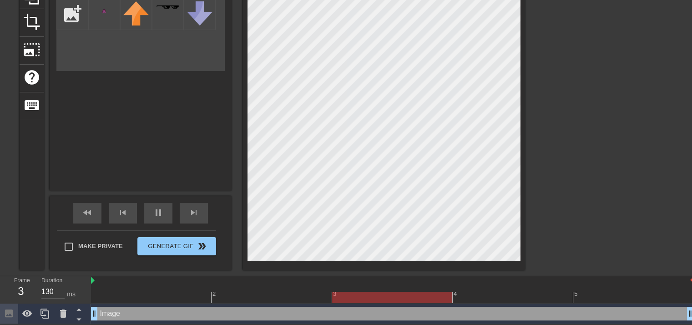
click at [578, 268] on div "title add_circle image add_circle crop photo_size_select_large help keyboard Im…" at bounding box center [346, 99] width 692 height 341
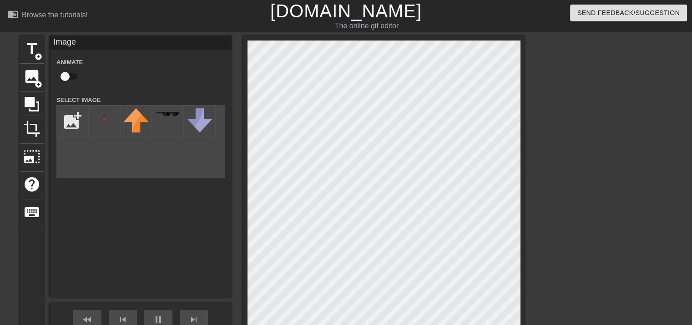
scroll to position [0, 0]
click at [692, 324] on html "menu_book Browse the tutorials! Gifntext.com The online gif editor Send Feedbac…" at bounding box center [346, 215] width 692 height 431
click at [535, 324] on html "menu_book Browse the tutorials! Gifntext.com The online gif editor Send Feedbac…" at bounding box center [346, 215] width 692 height 431
click at [246, 134] on div at bounding box center [384, 206] width 282 height 341
click at [232, 134] on div "title add_circle image add_circle crop photo_size_select_large help keyboard Im…" at bounding box center [272, 206] width 505 height 341
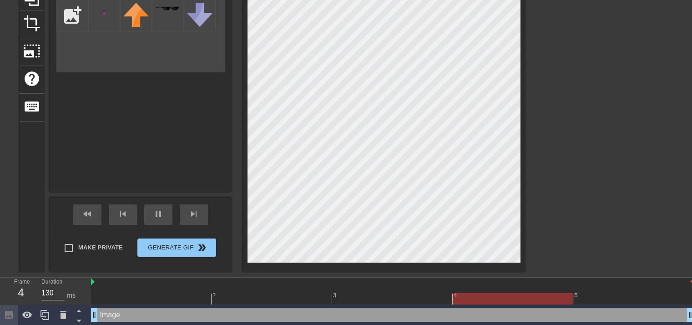
scroll to position [107, 0]
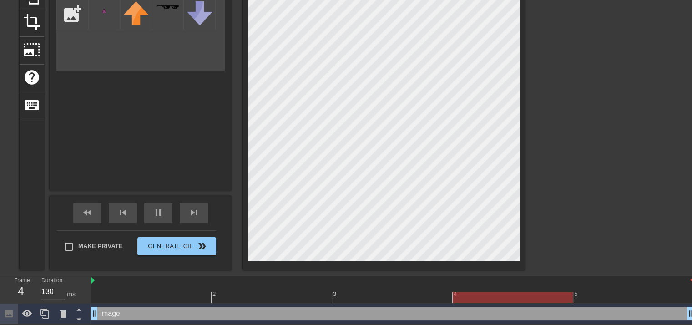
click at [160, 136] on div "Image Animate Select Image add_photo_alternate" at bounding box center [141, 60] width 182 height 262
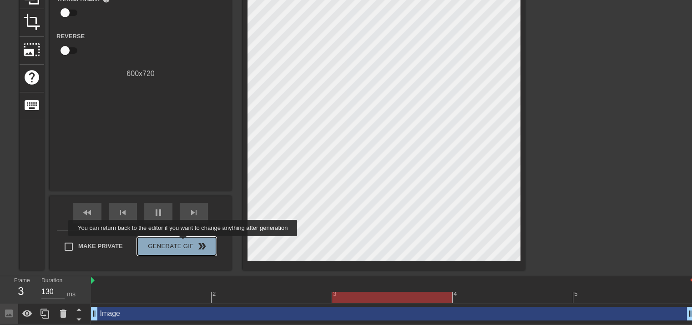
click at [184, 243] on span "Generate Gif double_arrow" at bounding box center [176, 246] width 71 height 11
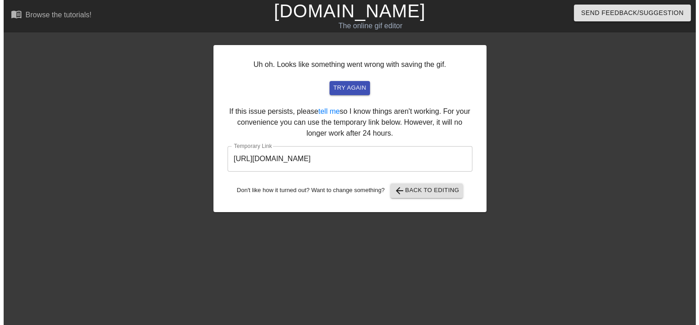
scroll to position [0, 0]
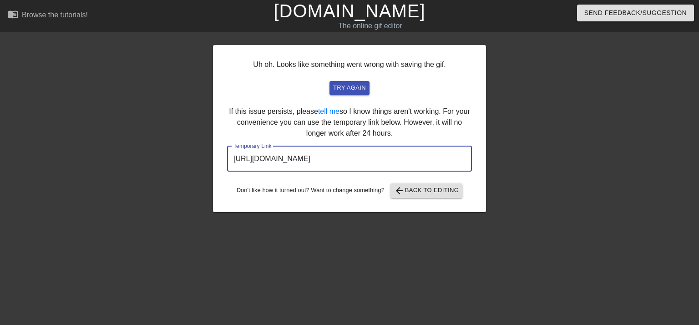
drag, startPoint x: 423, startPoint y: 166, endPoint x: 227, endPoint y: 160, distance: 196.2
click at [231, 150] on input "https://www.gifntext.com/temp_generations/twPPjOb1.gif" at bounding box center [349, 158] width 245 height 25
